Goal: Transaction & Acquisition: Purchase product/service

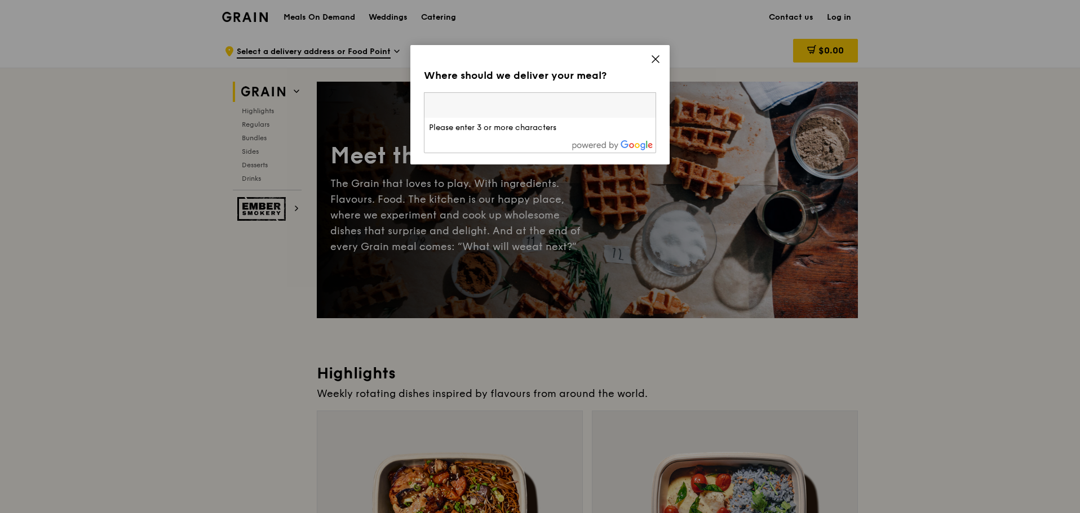
click at [653, 52] on div "Where should we deliver your meal? Please enter three or more characters Please…" at bounding box center [539, 104] width 259 height 119
click at [655, 57] on icon at bounding box center [655, 59] width 10 height 10
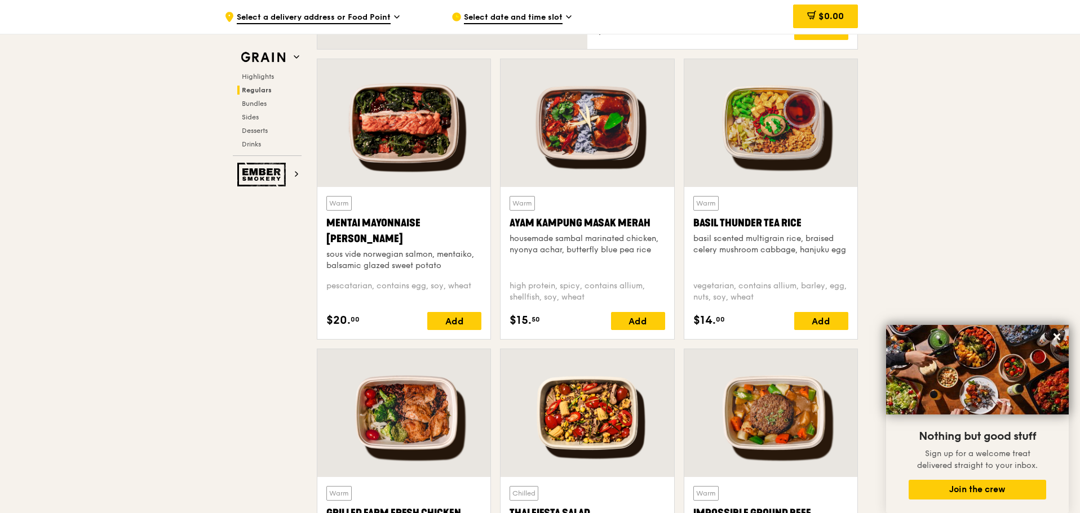
scroll to position [958, 0]
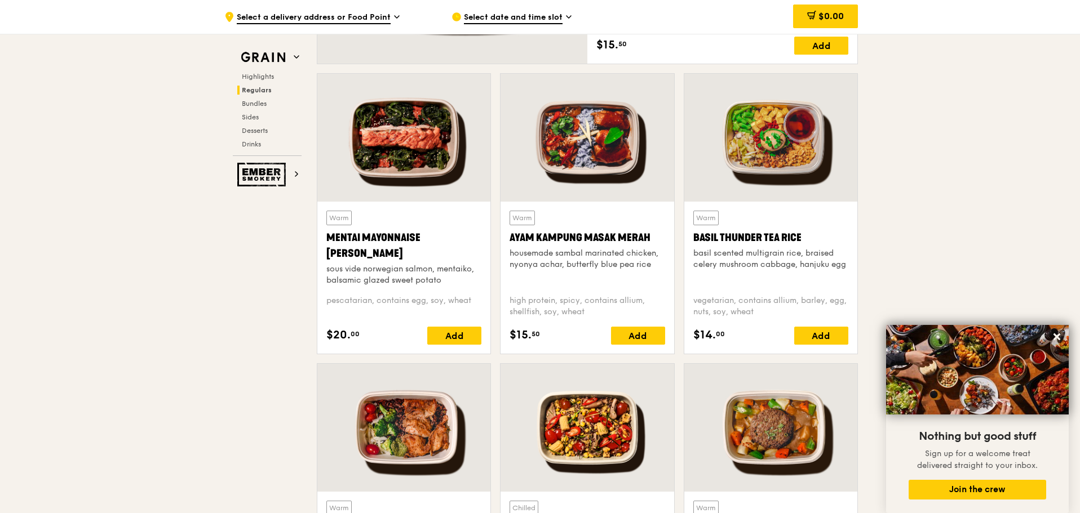
click at [340, 241] on div "Mentai Mayonnaise [PERSON_NAME]" at bounding box center [403, 246] width 155 height 32
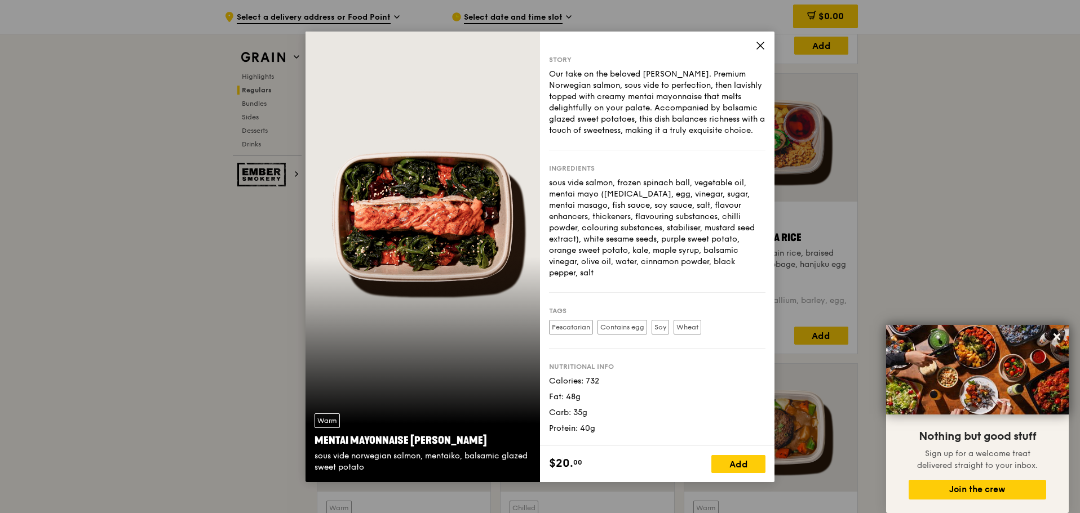
click at [758, 41] on icon at bounding box center [760, 46] width 10 height 10
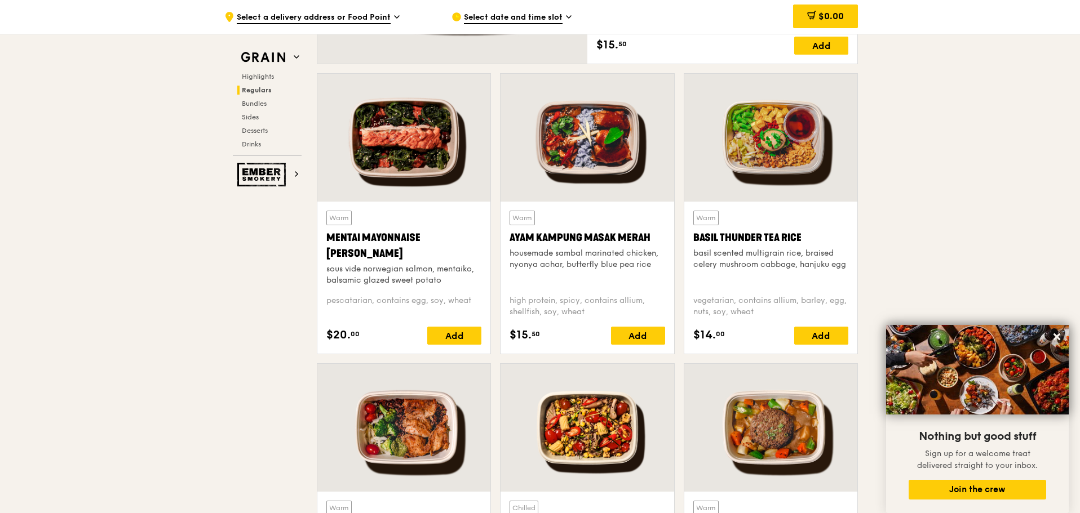
drag, startPoint x: 325, startPoint y: 236, endPoint x: 366, endPoint y: 255, distance: 45.6
click at [366, 255] on div "Warm Mentai Mayonnaise Aburi Salmon sous vide norwegian salmon, mentaiko, balsa…" at bounding box center [403, 278] width 173 height 152
copy div "Mentai Mayonnaise [PERSON_NAME]"
click at [257, 117] on span "Sides" at bounding box center [251, 117] width 18 height 8
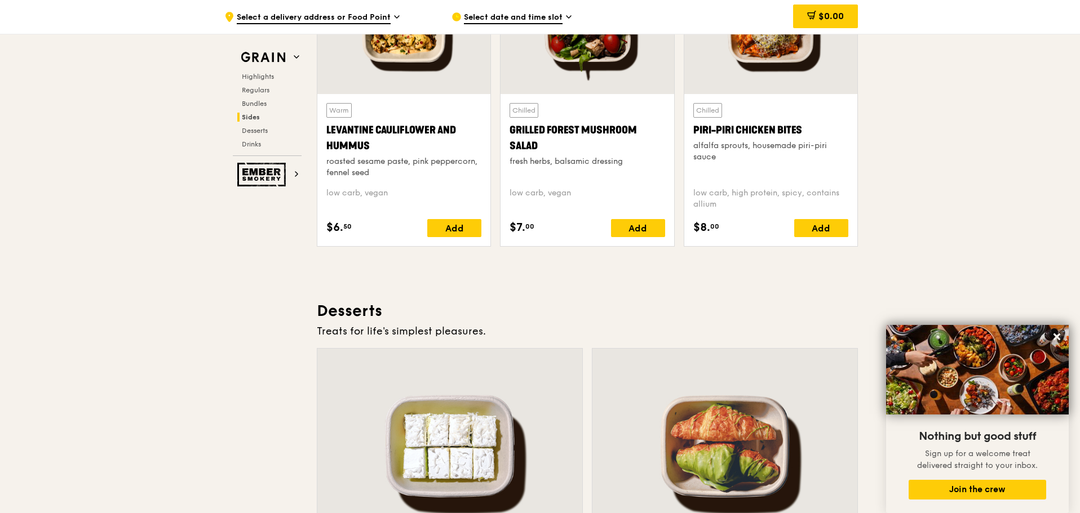
scroll to position [2949, 0]
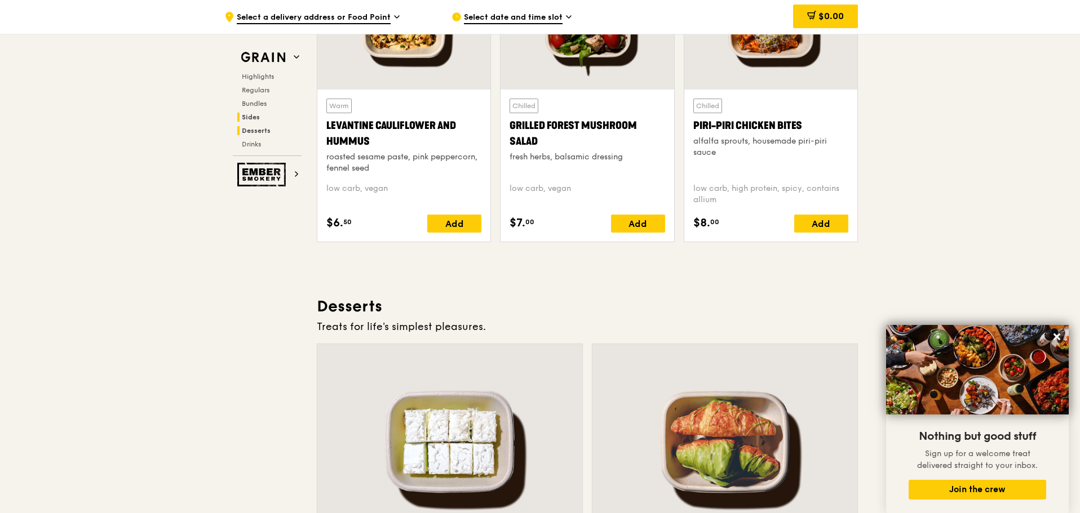
click at [247, 132] on span "Desserts" at bounding box center [256, 131] width 29 height 8
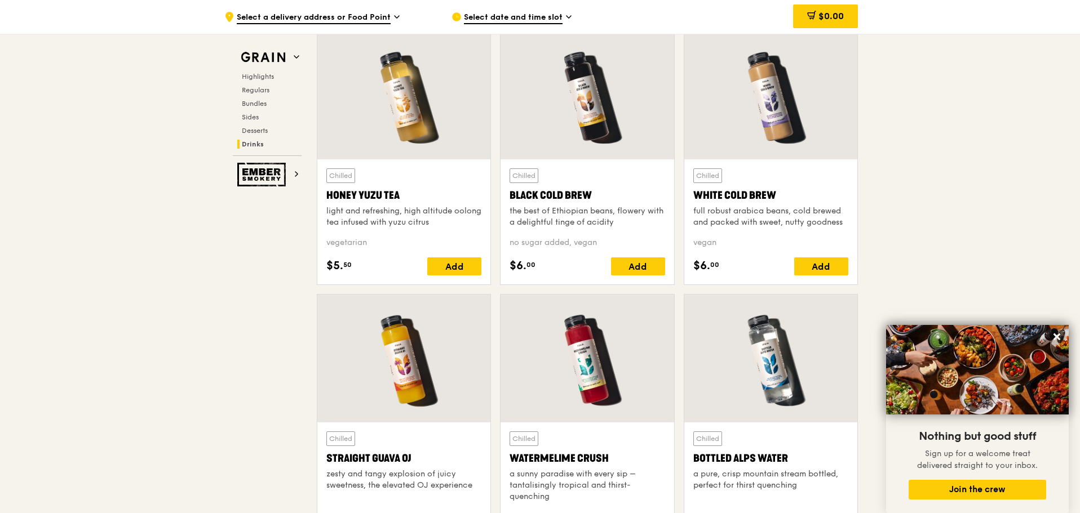
scroll to position [4215, 0]
